Goal: Task Accomplishment & Management: Complete application form

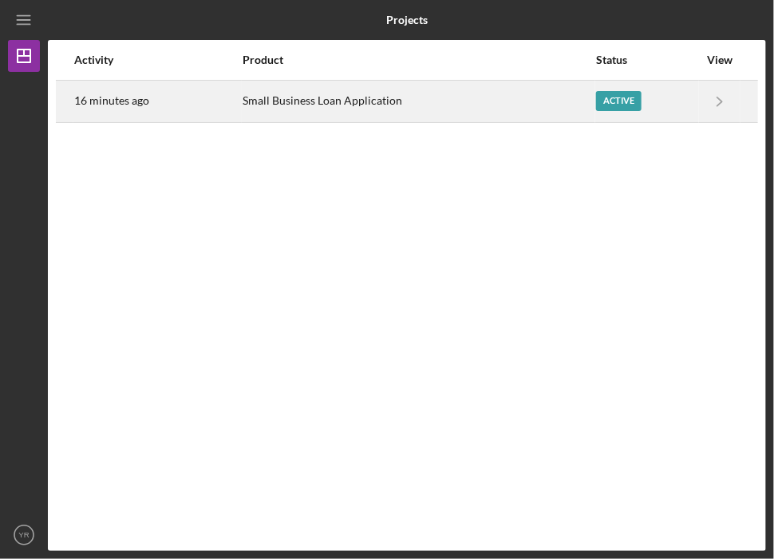
click at [610, 106] on div "Active" at bounding box center [618, 101] width 45 height 20
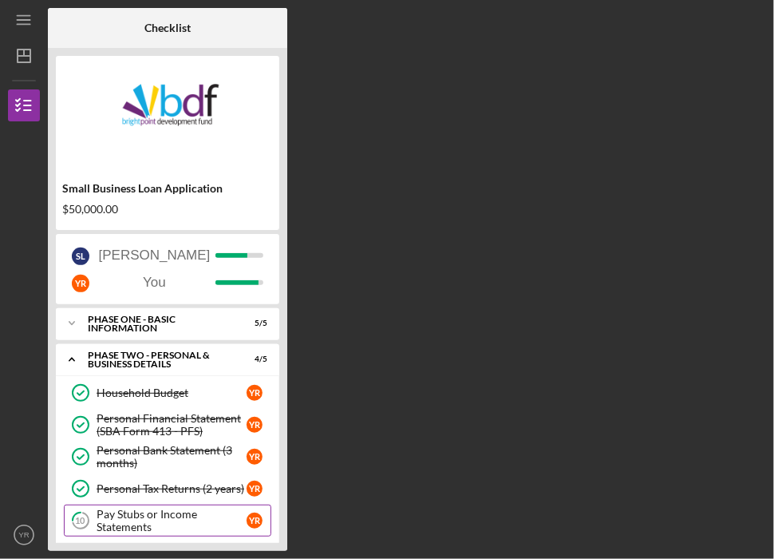
click at [150, 520] on div "Pay Stubs or Income Statements" at bounding box center [172, 521] width 150 height 26
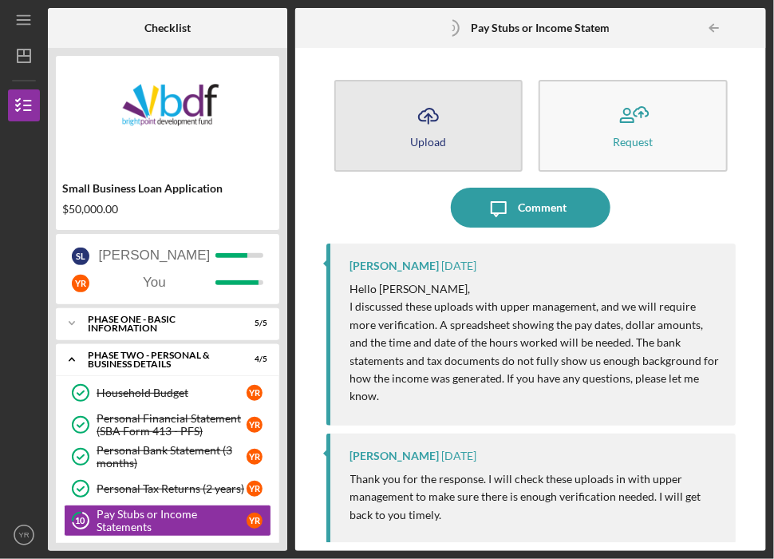
click at [405, 129] on button "Icon/Upload Upload" at bounding box center [428, 126] width 189 height 92
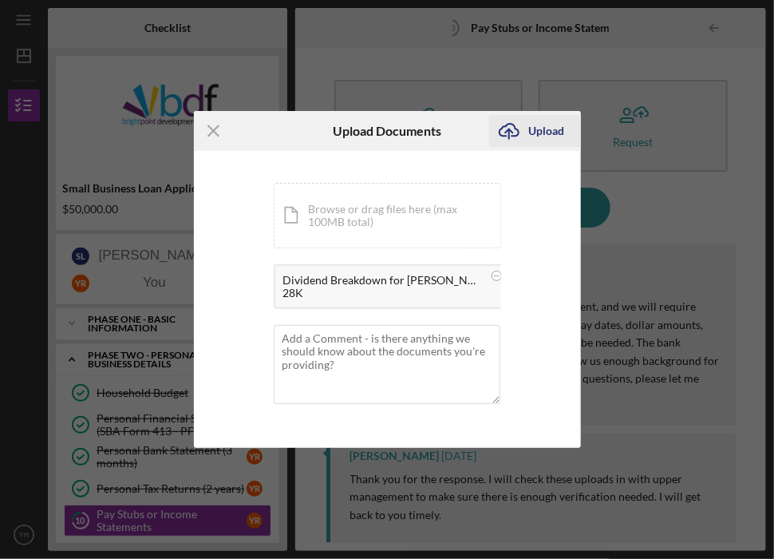
click at [532, 117] on div "Upload" at bounding box center [547, 131] width 36 height 32
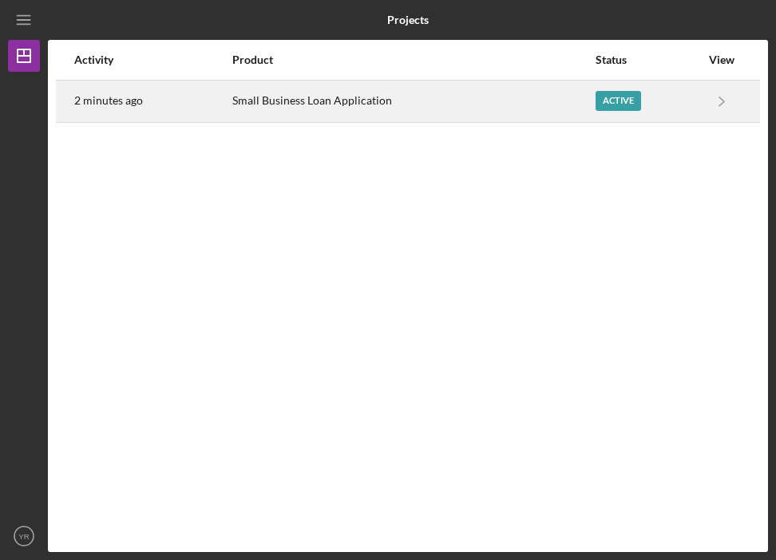
click at [622, 98] on div "Active" at bounding box center [617, 101] width 45 height 20
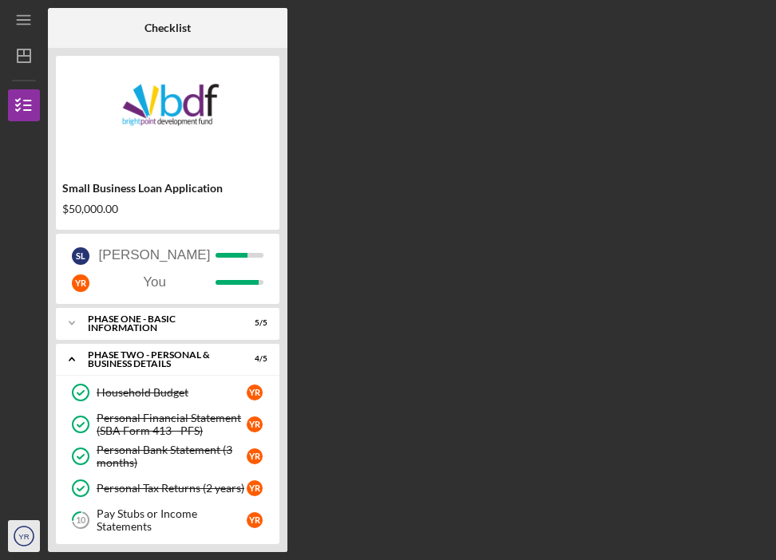
click at [23, 547] on icon "YR" at bounding box center [24, 536] width 32 height 40
click at [32, 367] on div at bounding box center [24, 421] width 32 height 200
click at [144, 510] on div "Pay Stubs or Income Statements" at bounding box center [172, 521] width 150 height 26
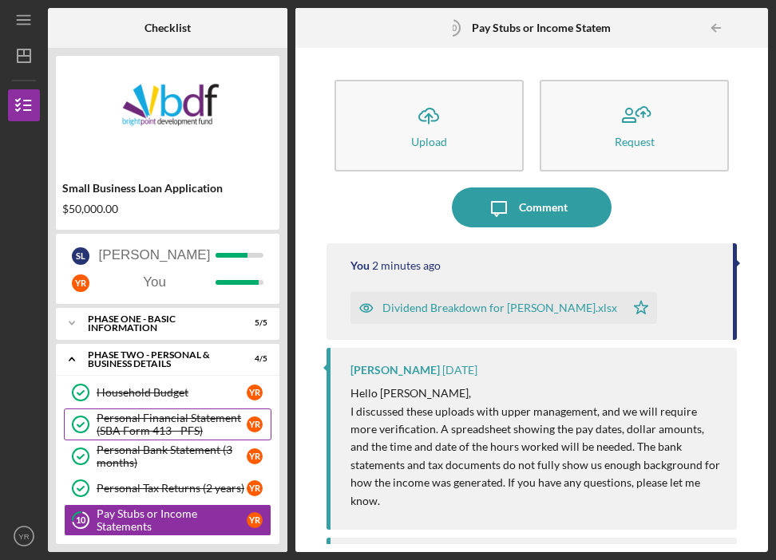
click at [156, 433] on div "Personal Financial Statement (SBA Form 413 - PFS)" at bounding box center [172, 425] width 150 height 26
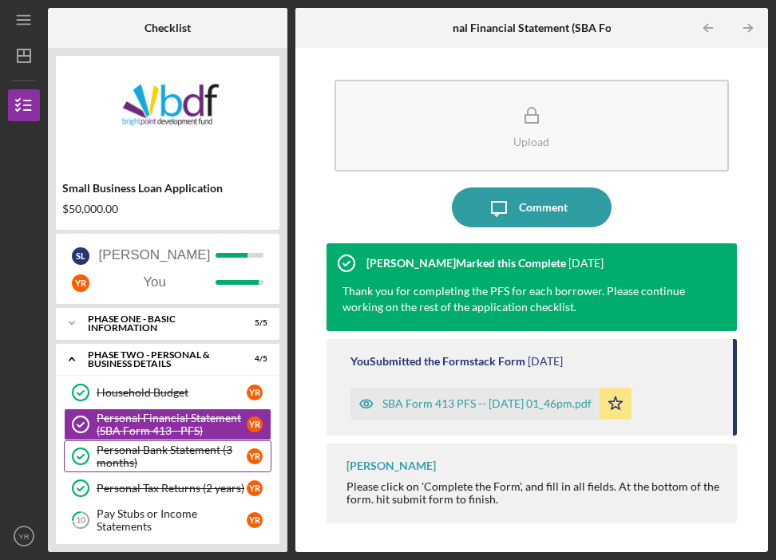
click at [189, 456] on div "Personal Bank Statement (3 months)" at bounding box center [172, 457] width 150 height 26
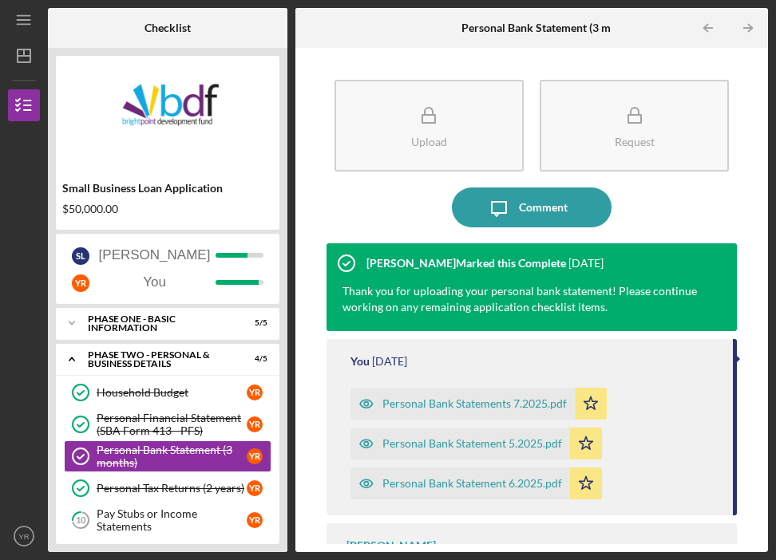
drag, startPoint x: 753, startPoint y: 244, endPoint x: 768, endPoint y: 338, distance: 95.3
click at [768, 338] on div "Icon/Menu Personal Bank Statement (3 months) Personal Bank Statement (3 months)…" at bounding box center [388, 280] width 776 height 560
click at [83, 506] on icon "10" at bounding box center [81, 520] width 40 height 40
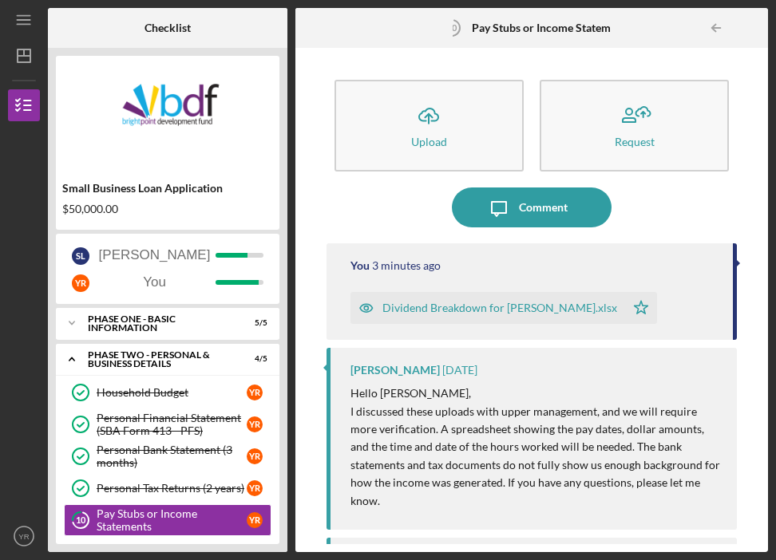
click at [397, 315] on div "Dividend Breakdown for [PERSON_NAME].xlsx" at bounding box center [487, 308] width 275 height 32
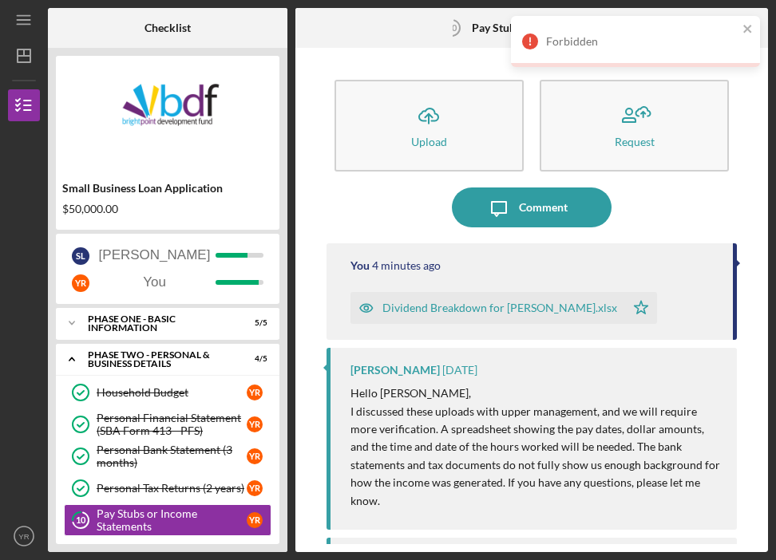
click at [700, 198] on div "Icon/Message Comment" at bounding box center [531, 208] width 411 height 40
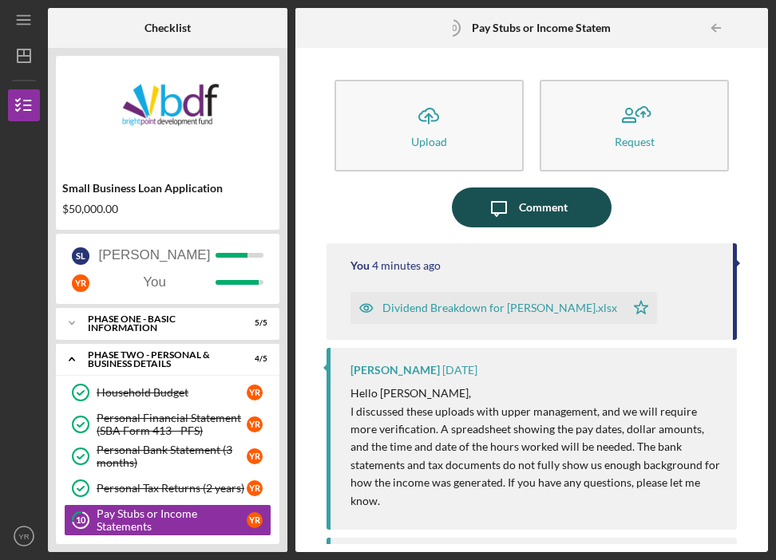
click at [594, 205] on button "Icon/Message Comment" at bounding box center [532, 208] width 160 height 40
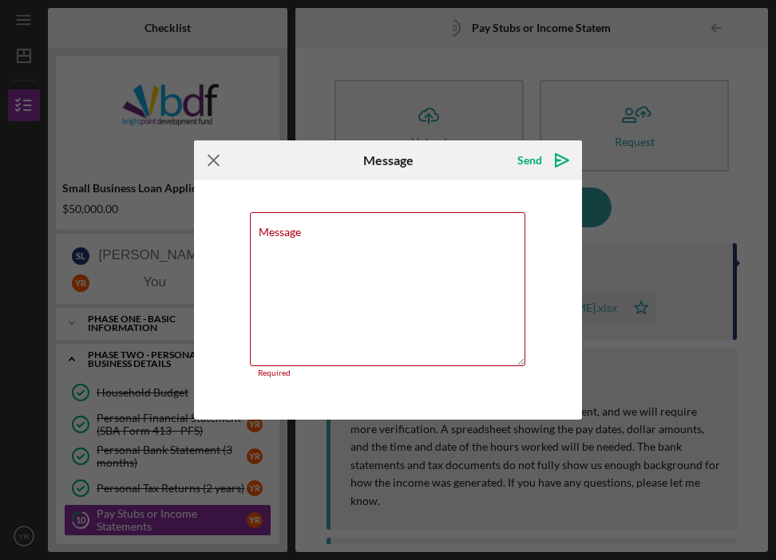
click at [210, 157] on icon "Icon/Menu Close" at bounding box center [214, 160] width 40 height 40
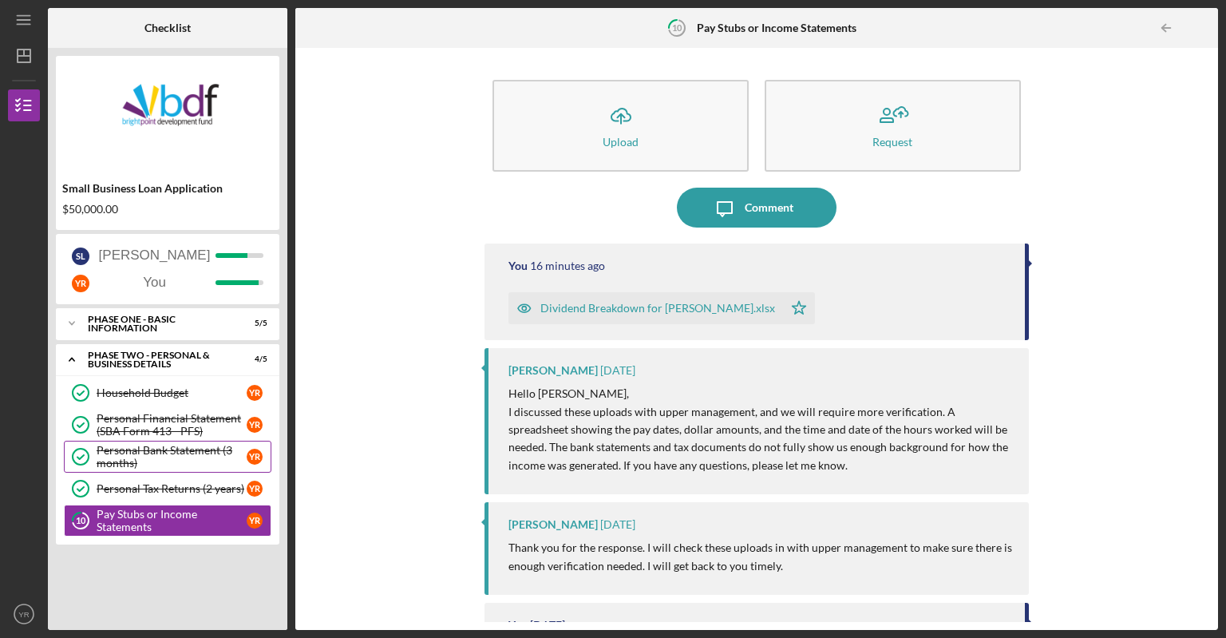
click at [140, 453] on div "Personal Bank Statement (3 months)" at bounding box center [172, 457] width 150 height 26
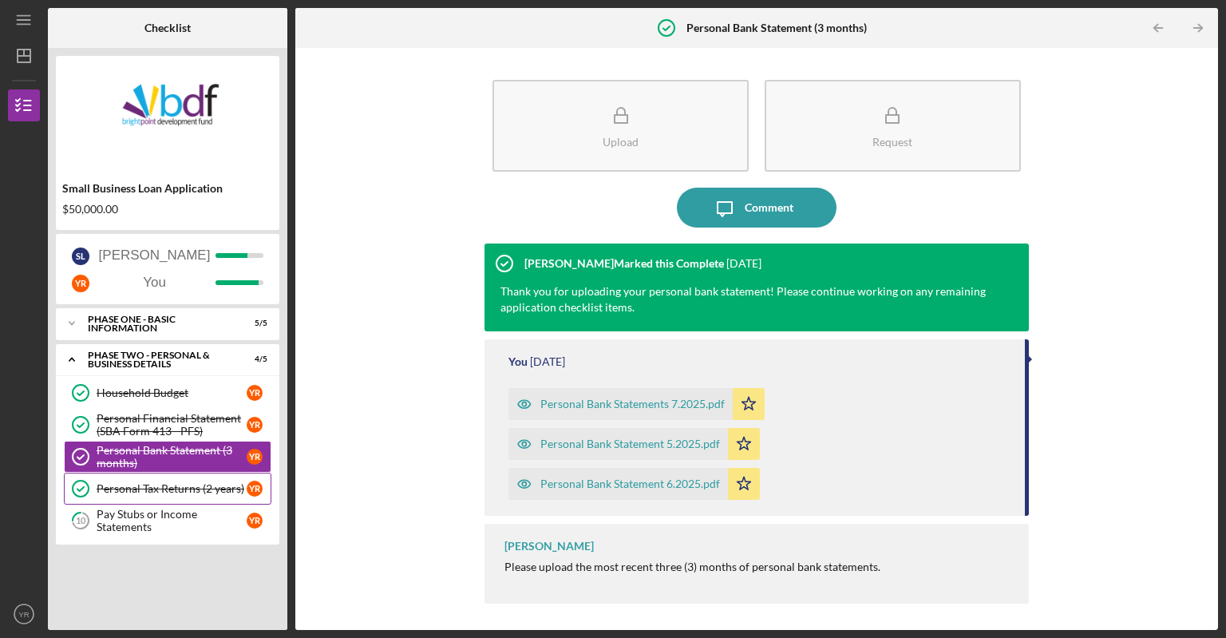
click at [157, 485] on div "Personal Tax Returns (2 years)" at bounding box center [172, 488] width 150 height 13
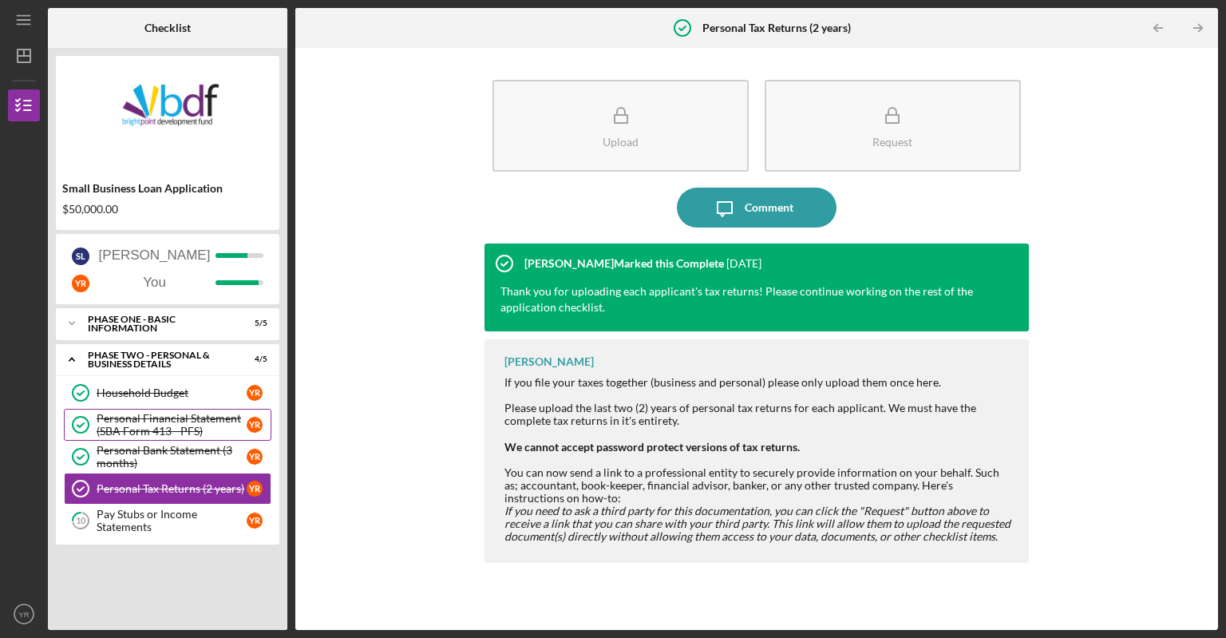
click at [150, 425] on div "Personal Financial Statement (SBA Form 413 - PFS)" at bounding box center [172, 425] width 150 height 26
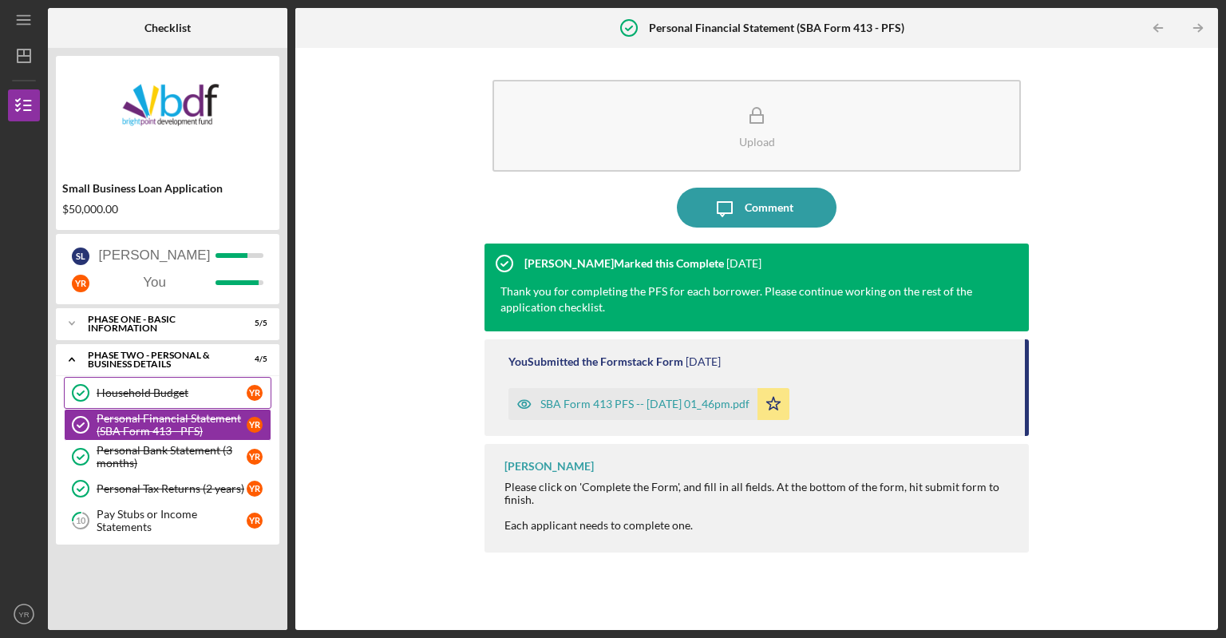
click at [148, 396] on div "Household Budget" at bounding box center [172, 392] width 150 height 13
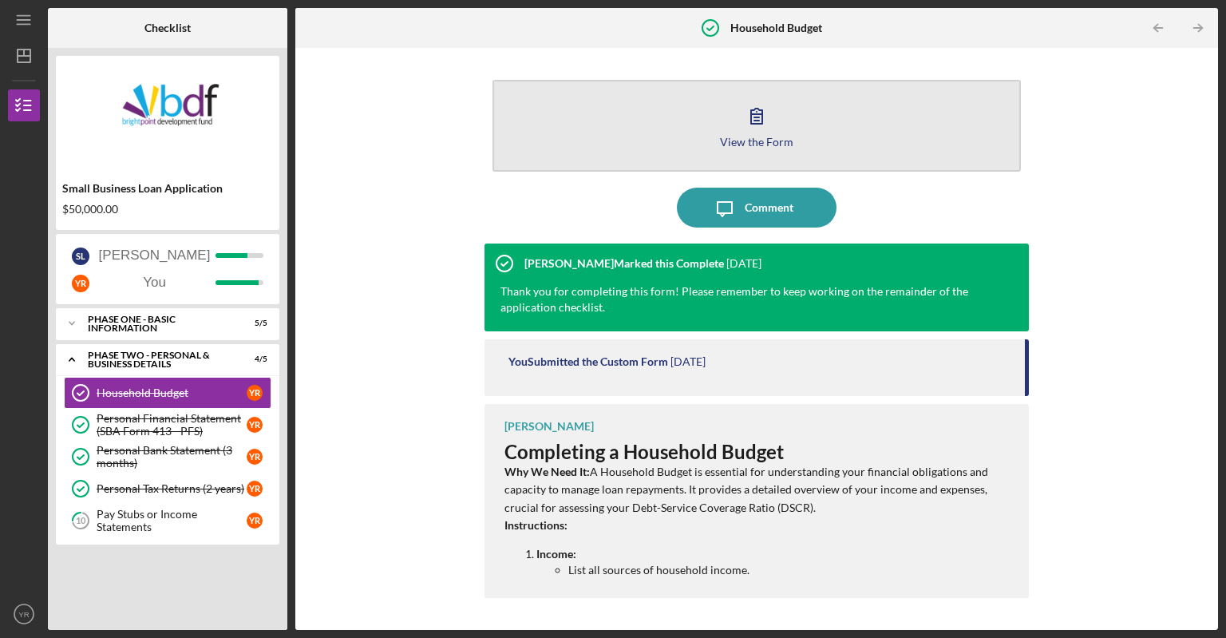
click at [733, 146] on div "View the Form" at bounding box center [756, 142] width 73 height 12
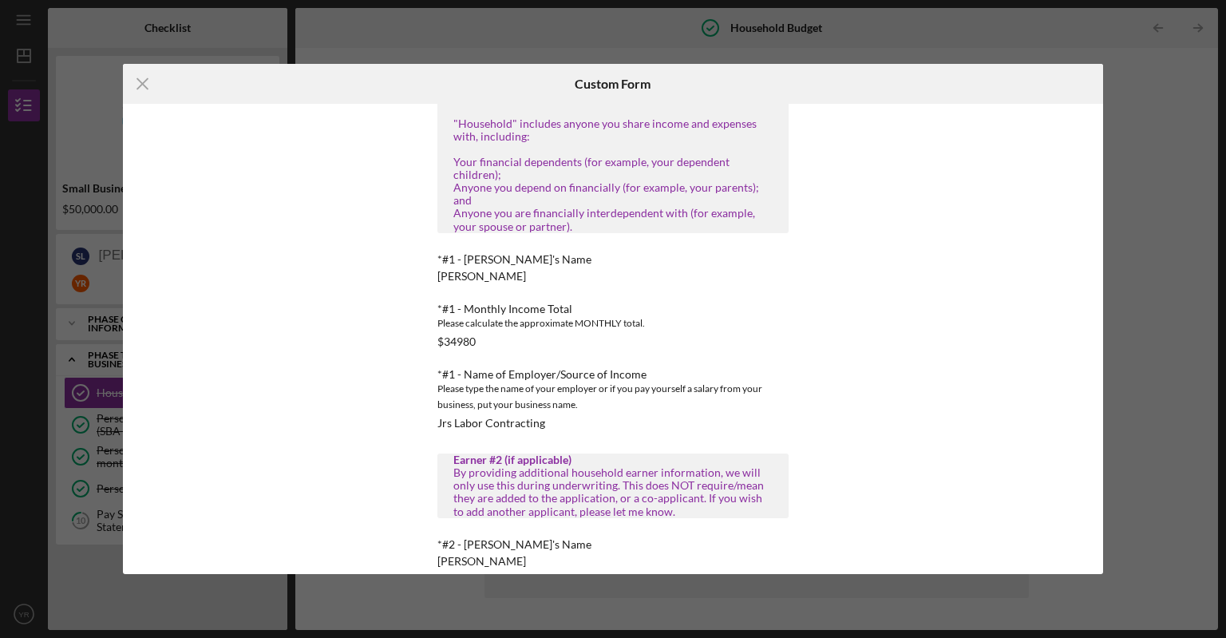
scroll to position [251, 0]
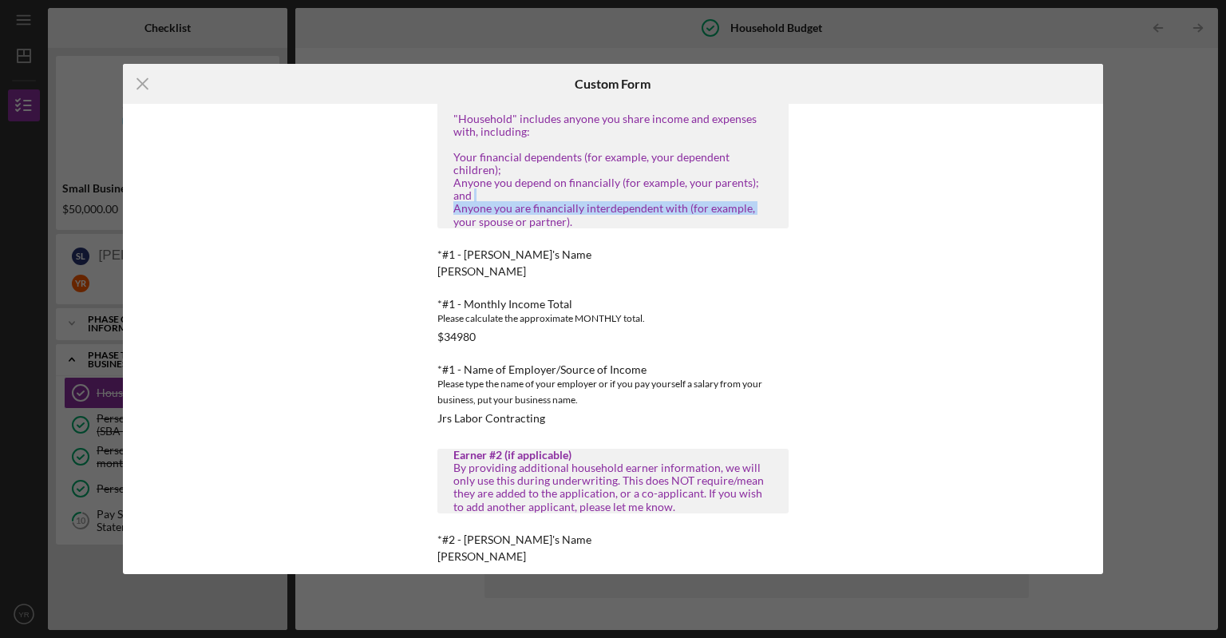
click at [775, 181] on div "This form is no longer editable because the checklist item has been marked comp…" at bounding box center [612, 339] width 439 height 470
click at [775, 248] on div "This form is no longer editable because the checklist item has been marked comp…" at bounding box center [612, 339] width 439 height 470
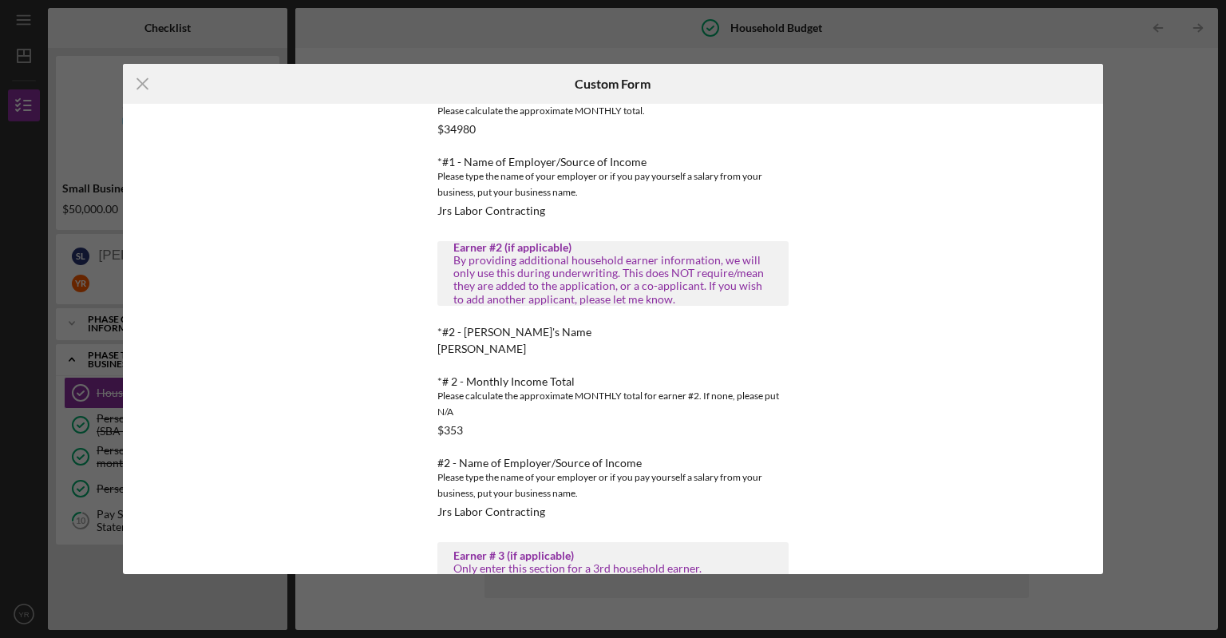
scroll to position [463, 0]
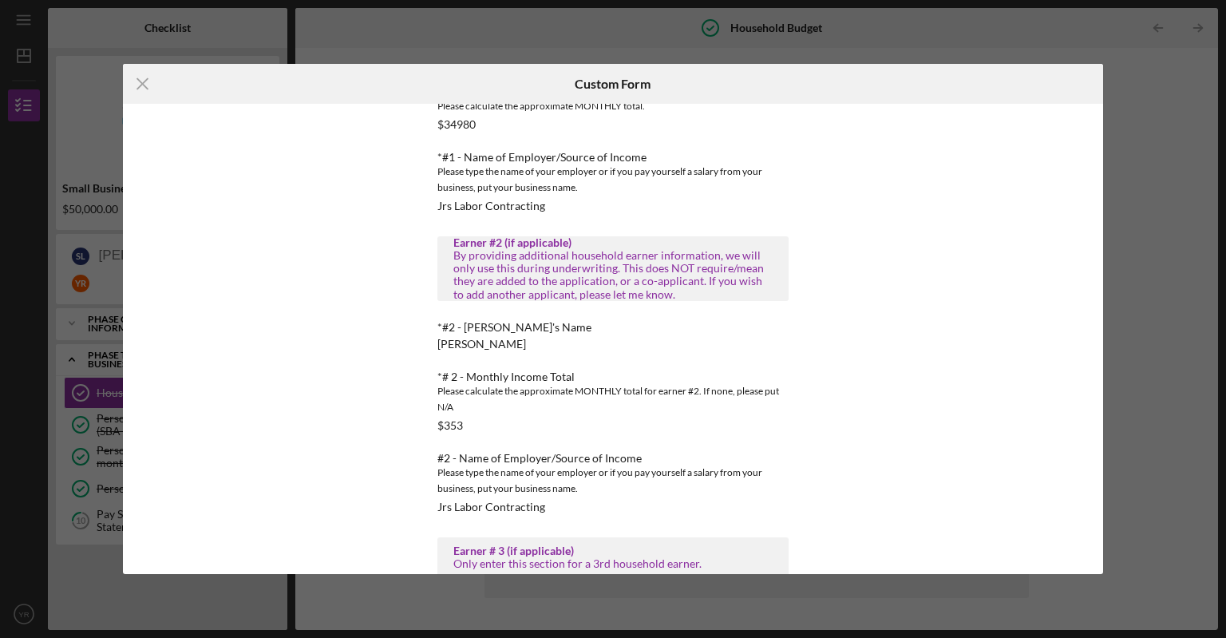
drag, startPoint x: 828, startPoint y: 202, endPoint x: 832, endPoint y: 223, distance: 21.0
click at [775, 223] on div "This form is no longer editable because the checklist item has been marked comp…" at bounding box center [612, 339] width 439 height 470
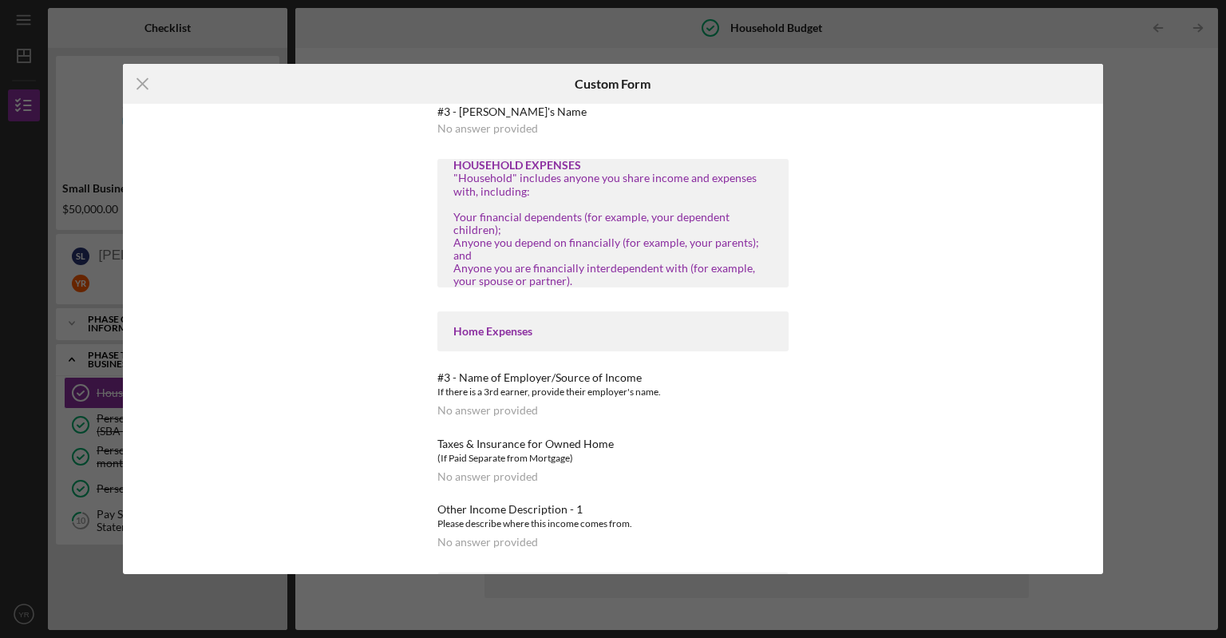
scroll to position [1152, 0]
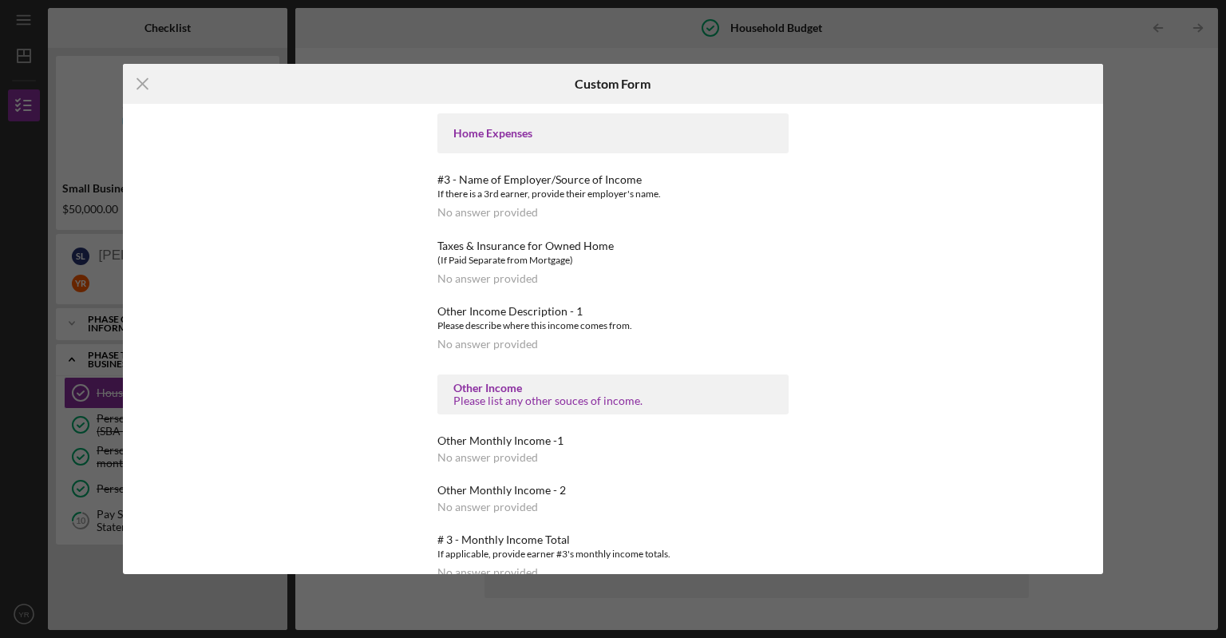
drag, startPoint x: 836, startPoint y: 294, endPoint x: 835, endPoint y: 358, distance: 63.1
click at [775, 358] on div "This form is no longer editable because the checklist item has been marked comp…" at bounding box center [613, 339] width 981 height 470
